Goal: Browse casually

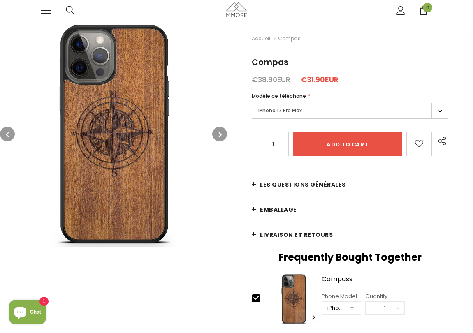
click at [237, 7] on img at bounding box center [236, 9] width 21 height 14
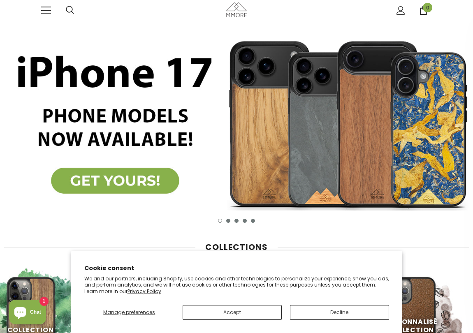
click at [219, 316] on button "Accept" at bounding box center [232, 312] width 99 height 15
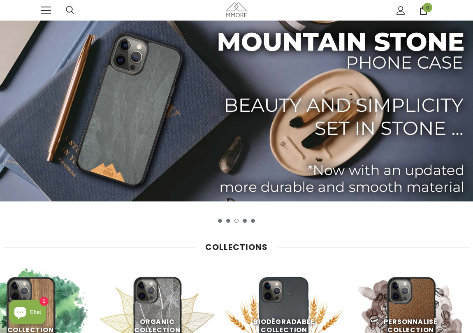
click at [46, 8] on link at bounding box center [46, 10] width 10 height 10
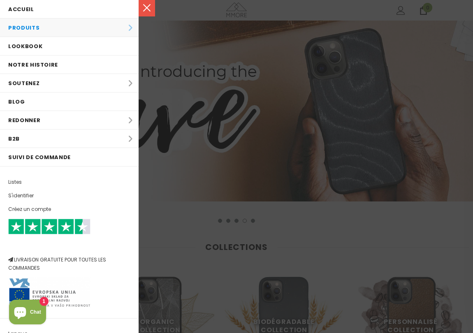
click at [57, 27] on li "Produits Produits Tous les produits Toutes les Collections PACKS Collection Bio…" at bounding box center [69, 28] width 139 height 19
click at [130, 25] on li "Produits Produits Tous les produits Toutes les Collections PACKS Collection Bio…" at bounding box center [69, 28] width 139 height 19
click at [128, 29] on li "Produits Produits Tous les produits Toutes les Collections PACKS Collection Bio…" at bounding box center [69, 28] width 139 height 19
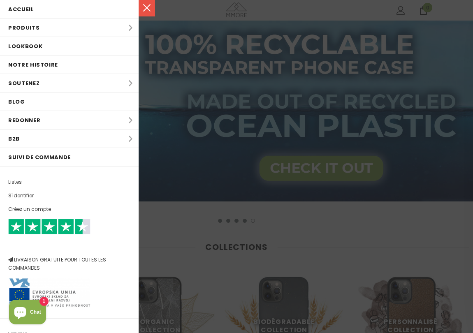
click at [149, 8] on link at bounding box center [147, 8] width 16 height 16
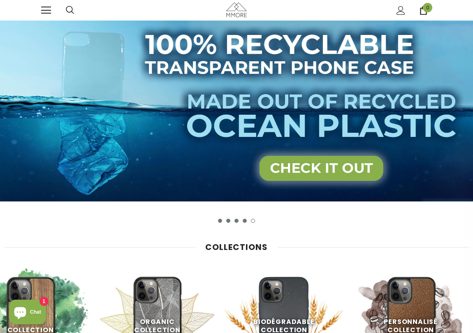
click at [44, 7] on span at bounding box center [46, 7] width 10 height 1
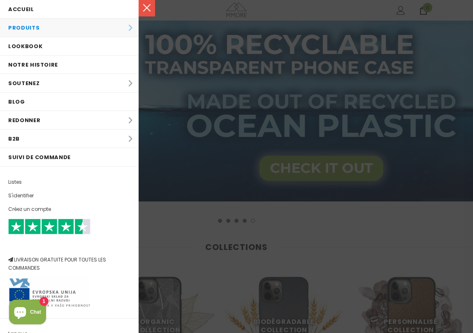
click at [130, 27] on li "Produits Produits Tous les produits Toutes les Collections PACKS Collection Bio…" at bounding box center [69, 28] width 139 height 19
click at [30, 28] on li "Produits Produits Tous les produits Toutes les Collections PACKS Collection Bio…" at bounding box center [69, 28] width 139 height 19
click at [186, 35] on div at bounding box center [236, 166] width 473 height 333
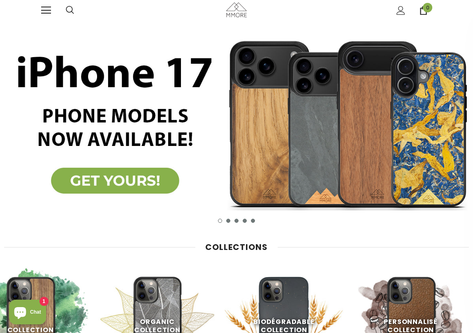
click at [239, 132] on img at bounding box center [236, 124] width 473 height 207
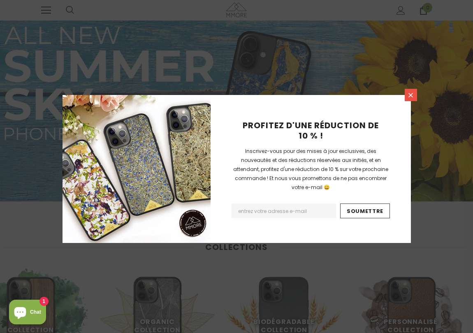
click at [406, 93] on link at bounding box center [411, 95] width 12 height 12
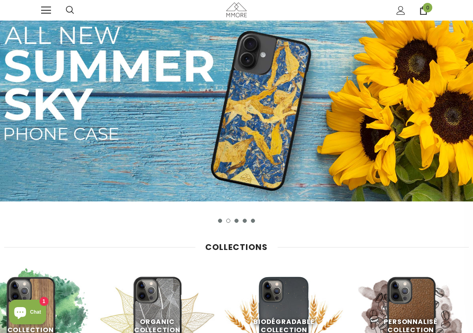
click at [65, 10] on div at bounding box center [53, 10] width 25 height 21
click at [70, 10] on icon at bounding box center [70, 10] width 8 height 8
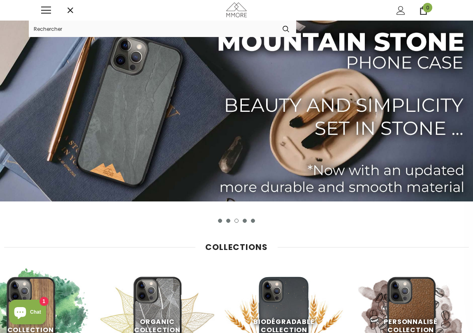
click at [100, 26] on input "Search Site" at bounding box center [152, 29] width 247 height 16
